Goal: Task Accomplishment & Management: Use online tool/utility

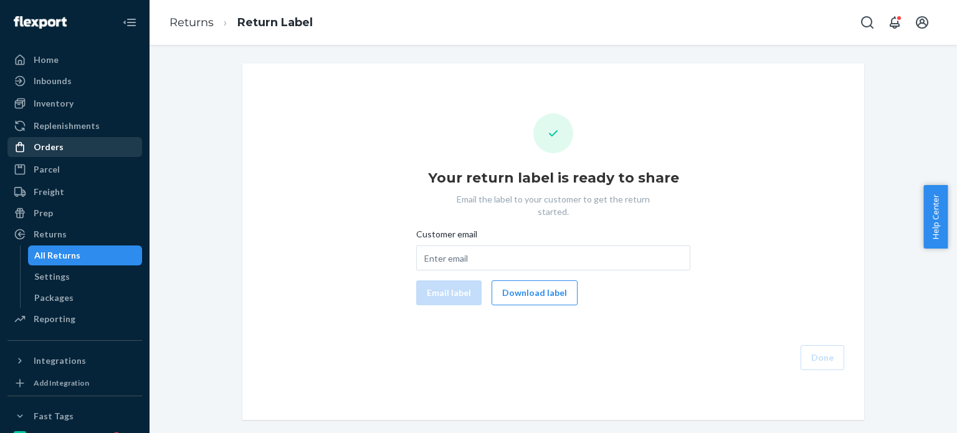
click at [70, 148] on div "Orders" at bounding box center [75, 146] width 132 height 17
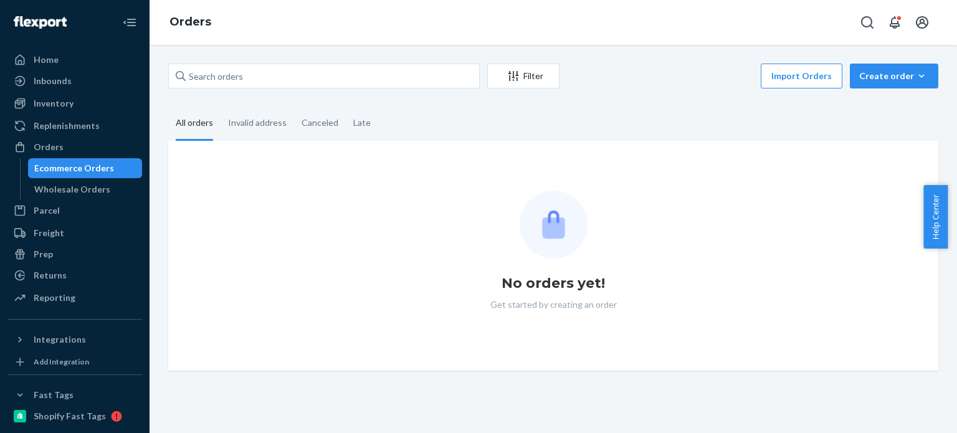
click at [255, 89] on div "Filter Import Orders Create order Ecommerce order Removal order" at bounding box center [553, 78] width 770 height 28
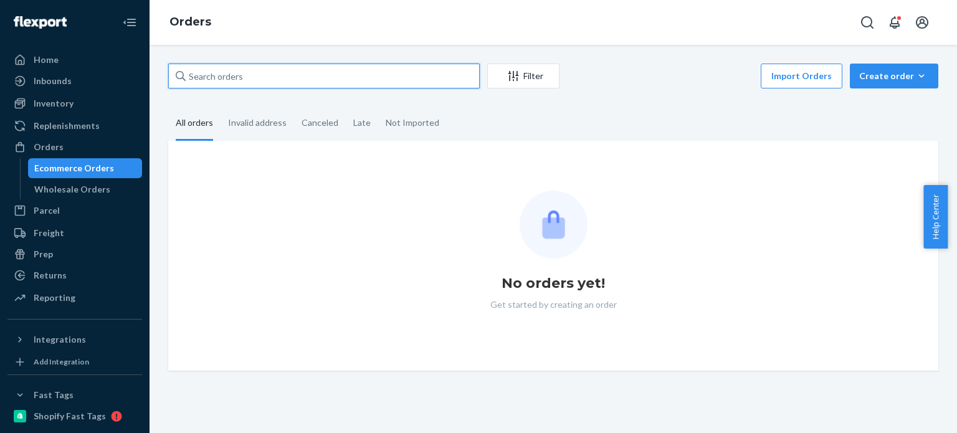
click at [261, 82] on input "text" at bounding box center [324, 76] width 312 height 25
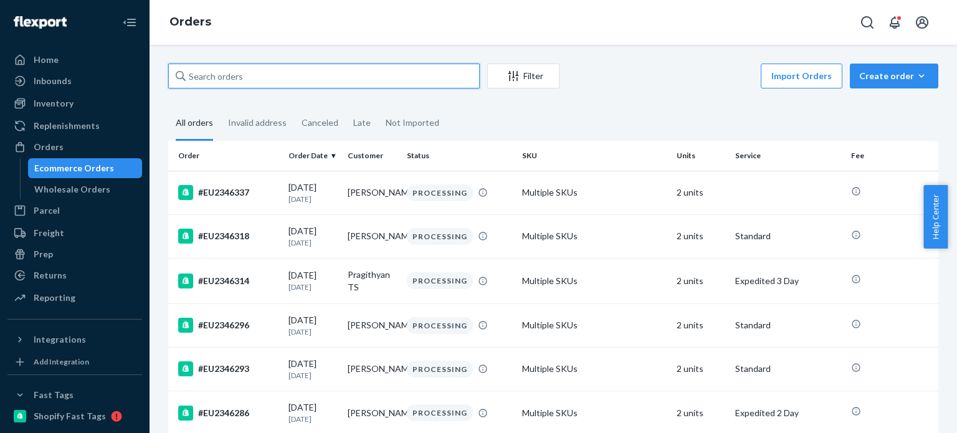
paste input "#EU2337023"
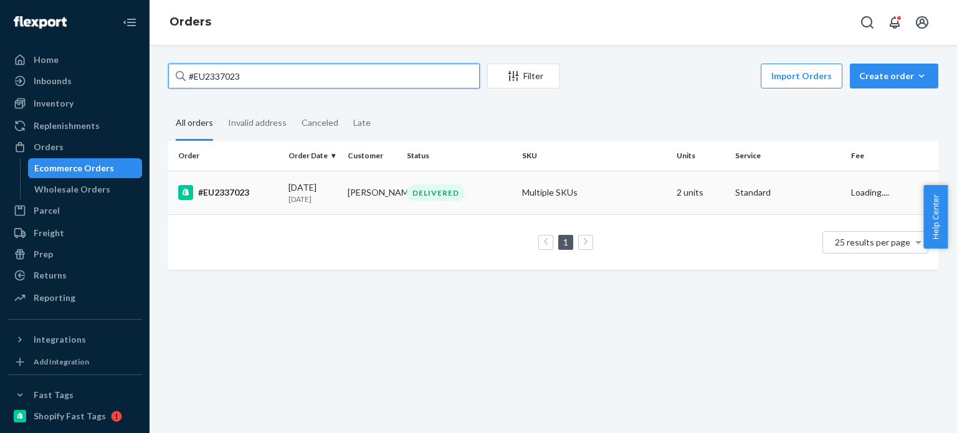
type input "#EU2337023"
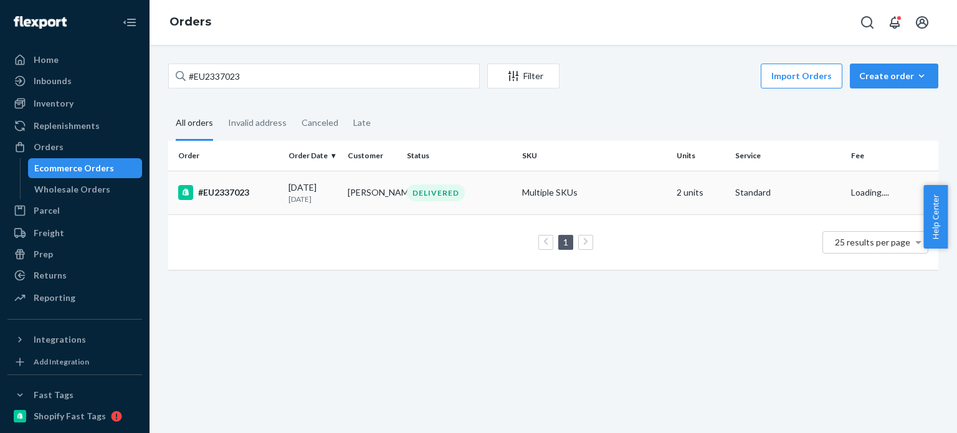
click at [521, 189] on td "Multiple SKUs" at bounding box center [594, 193] width 154 height 44
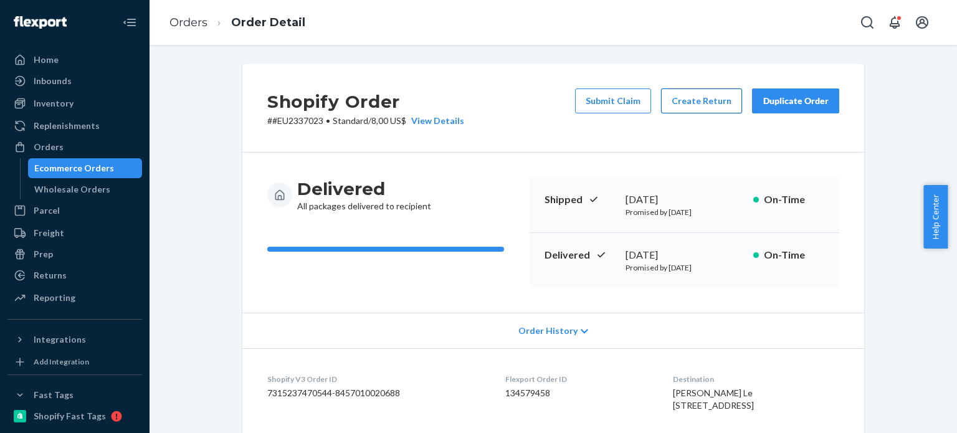
click at [698, 104] on button "Create Return" at bounding box center [701, 100] width 81 height 25
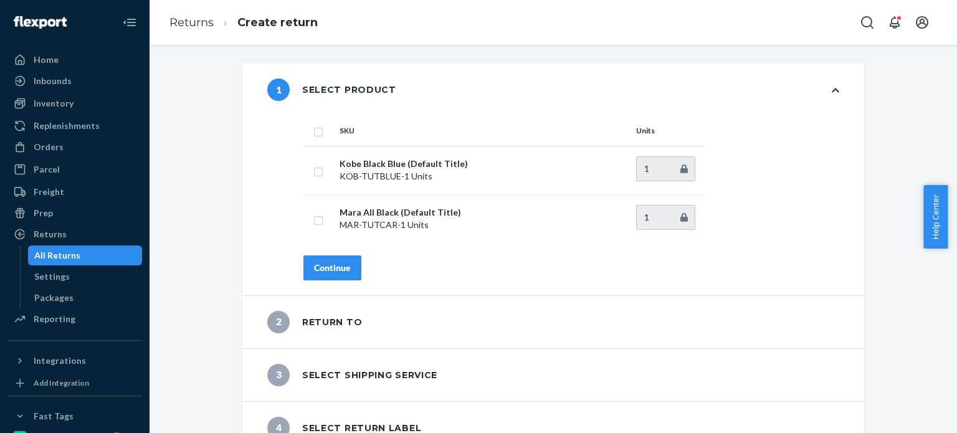
click at [313, 126] on input "checkbox" at bounding box center [318, 130] width 10 height 13
checkbox input "true"
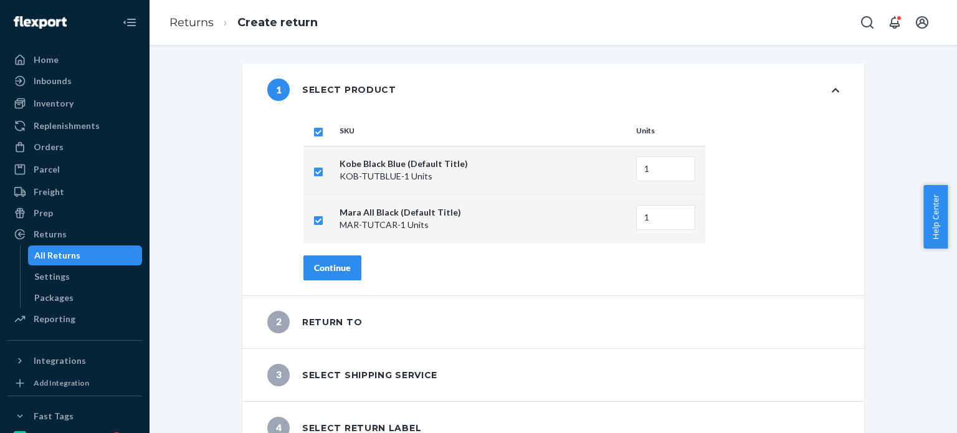
click at [324, 269] on div "Continue" at bounding box center [332, 268] width 37 height 12
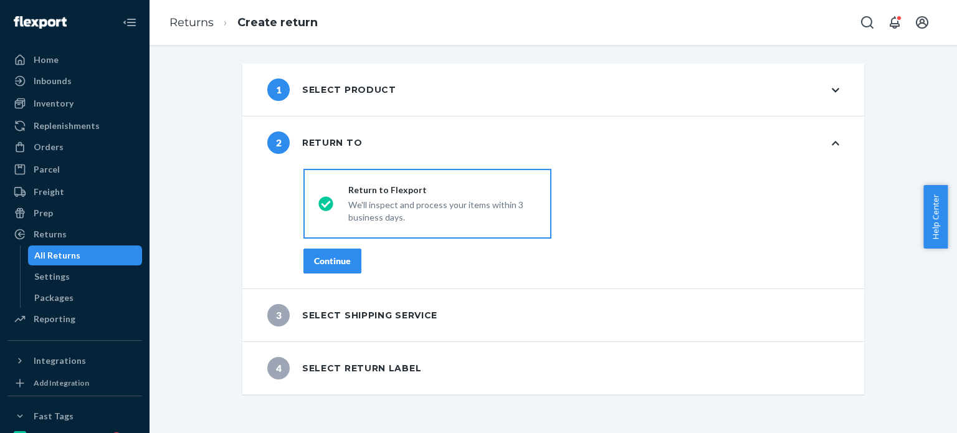
click at [326, 264] on div "Continue" at bounding box center [332, 261] width 37 height 12
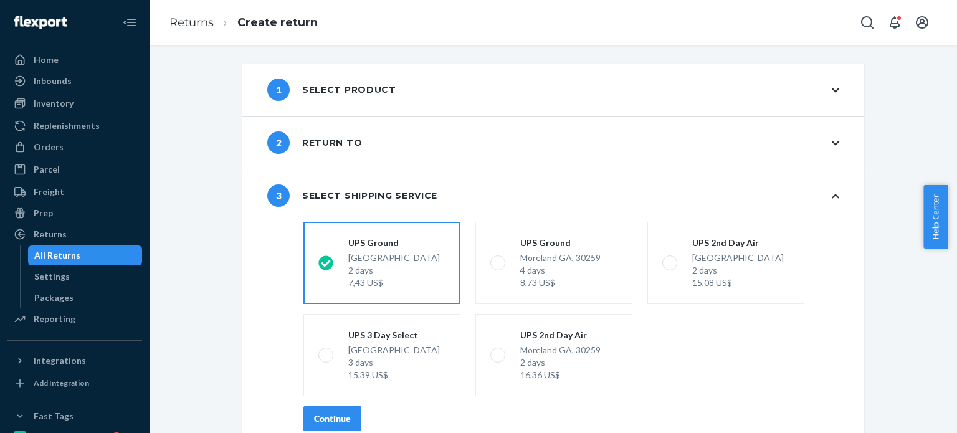
click at [330, 418] on div "Continue" at bounding box center [332, 418] width 37 height 12
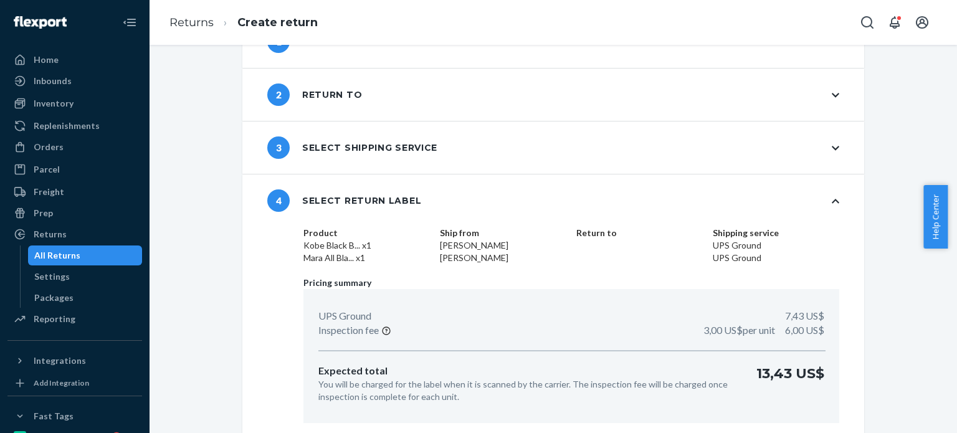
scroll to position [87, 0]
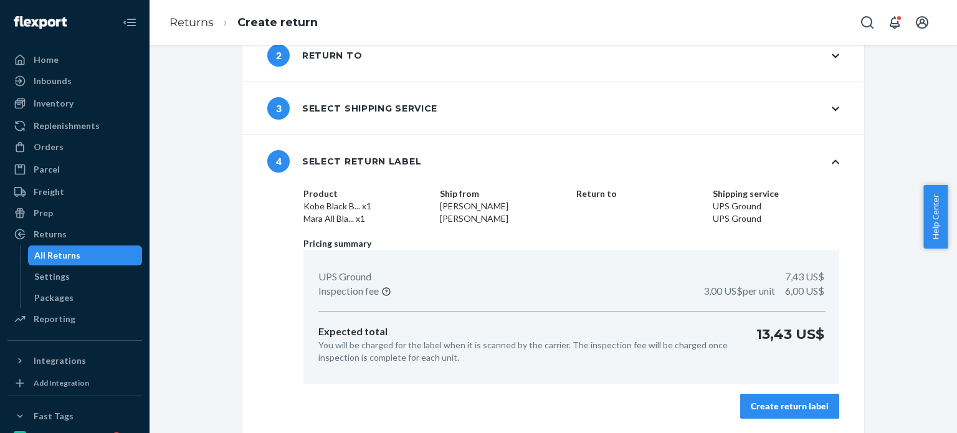
click at [788, 400] on div "Create return label" at bounding box center [790, 406] width 78 height 12
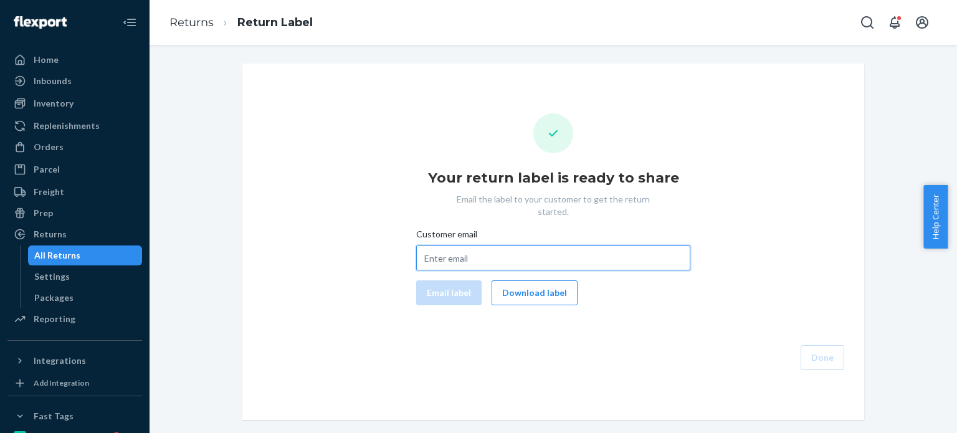
click at [472, 245] on input "Customer email" at bounding box center [553, 257] width 274 height 25
paste input "[EMAIL_ADDRESS][DOMAIN_NAME]"
type input "[EMAIL_ADDRESS][DOMAIN_NAME]"
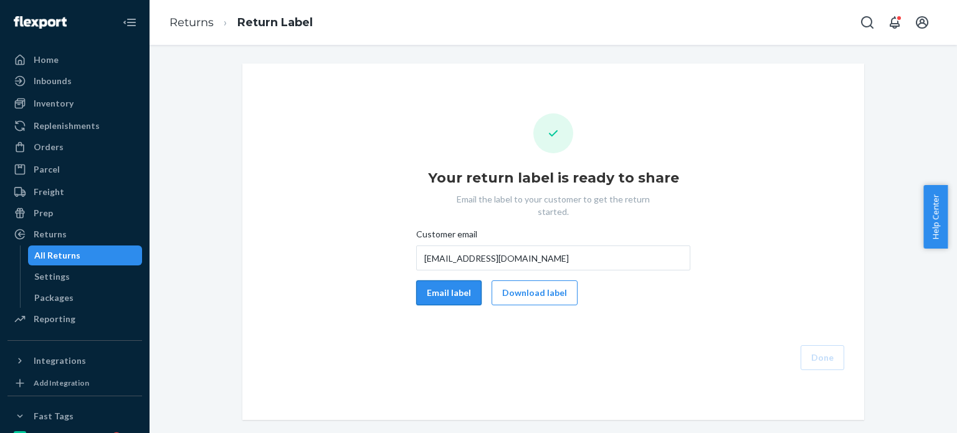
click at [445, 282] on button "Email label" at bounding box center [448, 292] width 65 height 25
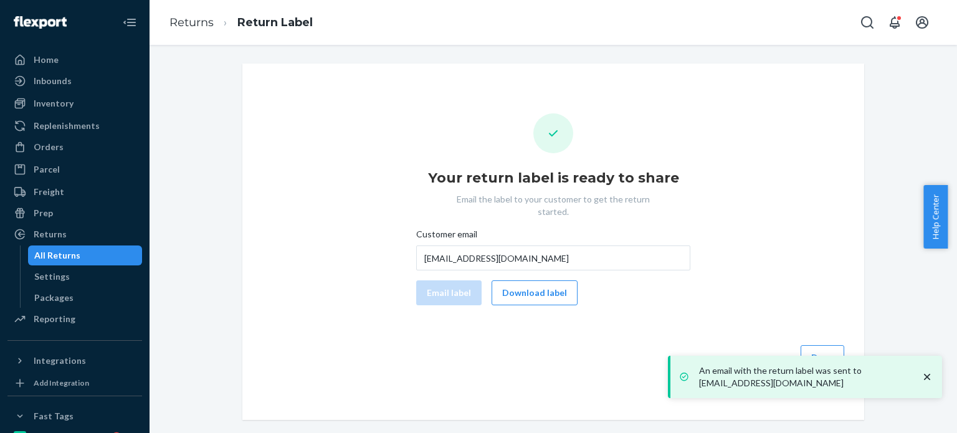
click at [515, 280] on button "Download label" at bounding box center [535, 292] width 86 height 25
